Goal: Information Seeking & Learning: Learn about a topic

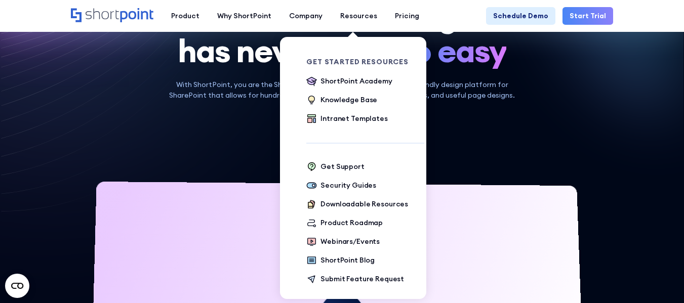
scroll to position [101, 0]
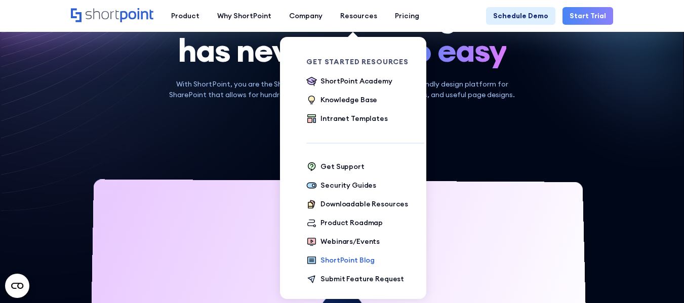
click at [350, 261] on div "ShortPoint Blog" at bounding box center [347, 260] width 54 height 11
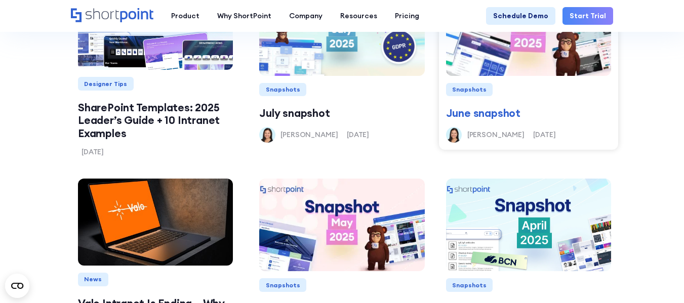
scroll to position [861, 0]
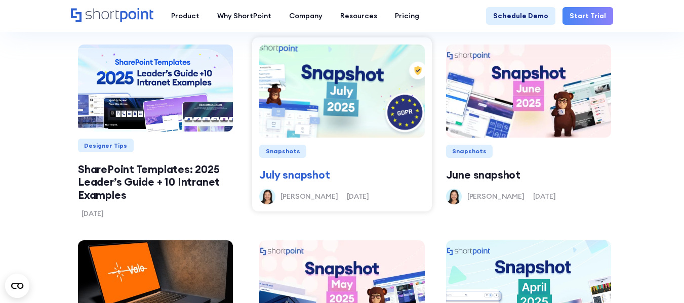
click at [311, 173] on link "July snapshot" at bounding box center [341, 175] width 165 height 13
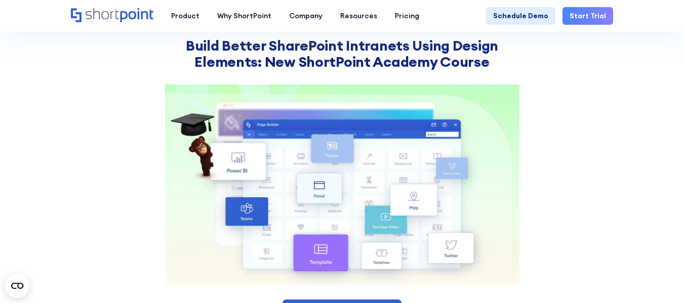
scroll to position [1367, 0]
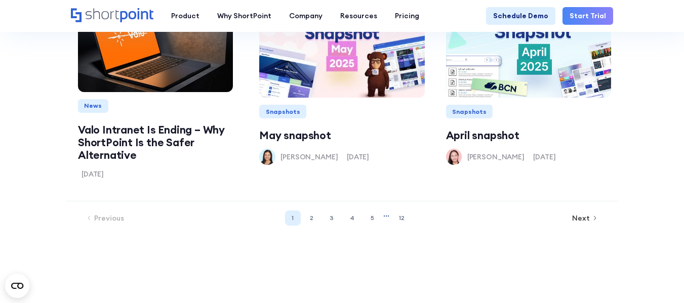
scroll to position [1114, 0]
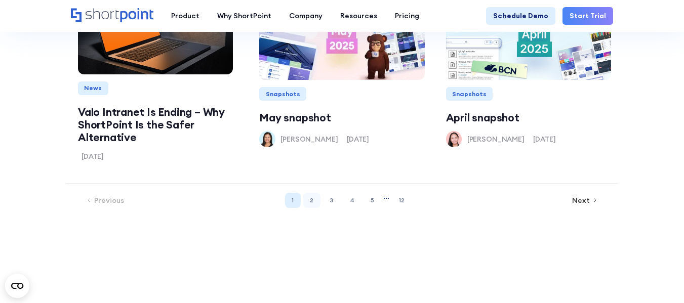
click at [315, 197] on link "2" at bounding box center [311, 201] width 17 height 16
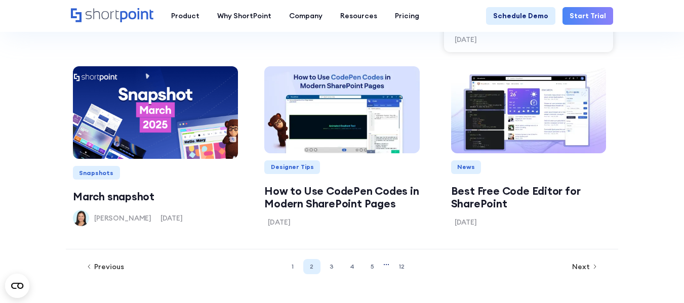
scroll to position [1053, 0]
